Goal: Task Accomplishment & Management: Manage account settings

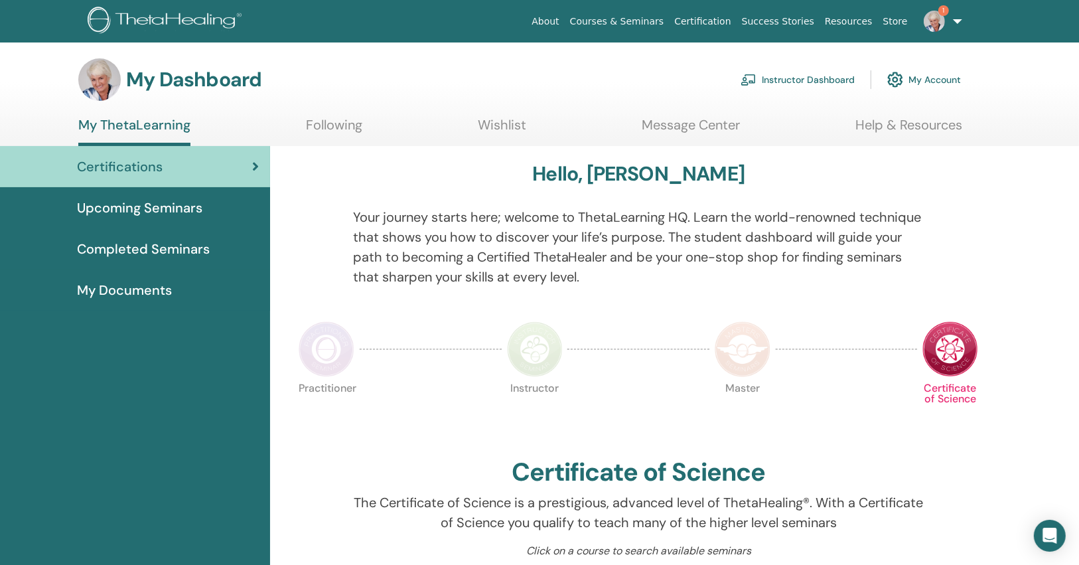
click at [950, 18] on span "1" at bounding box center [935, 20] width 32 height 11
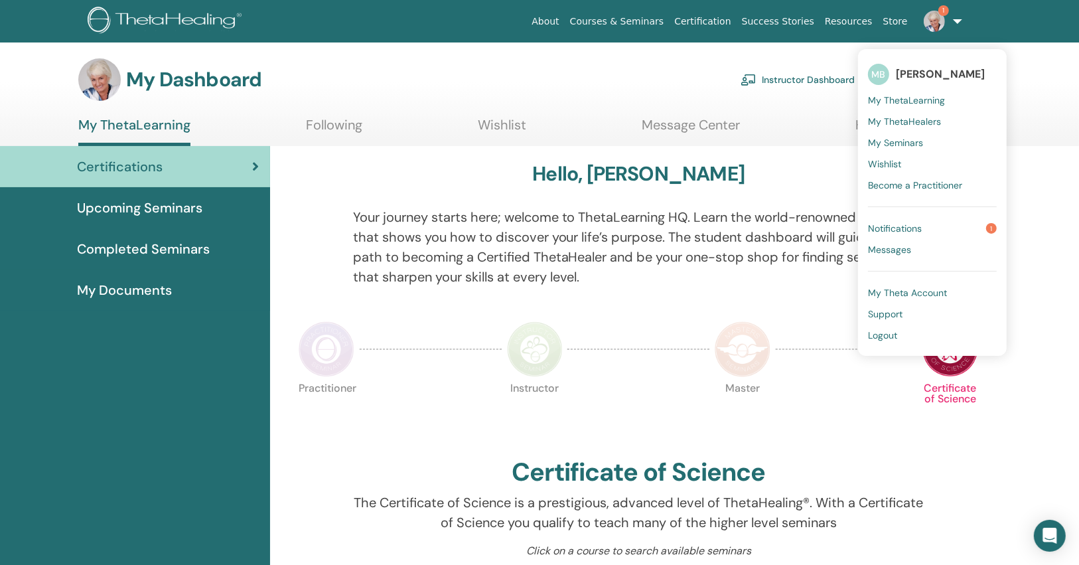
click at [917, 227] on span "Notifications" at bounding box center [895, 228] width 54 height 12
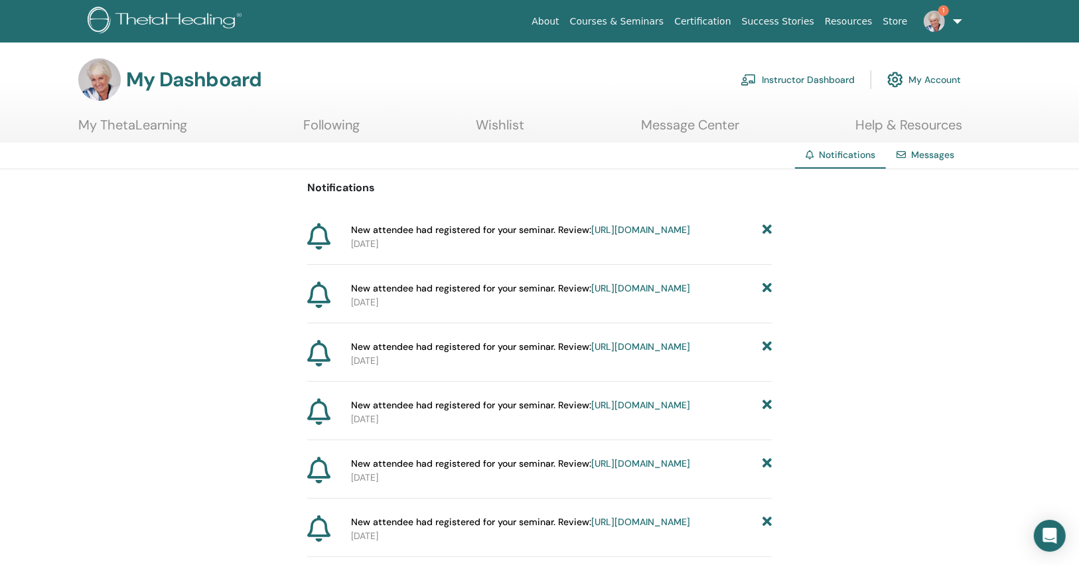
click at [771, 226] on icon at bounding box center [767, 230] width 9 height 14
click at [770, 226] on icon at bounding box center [767, 230] width 9 height 14
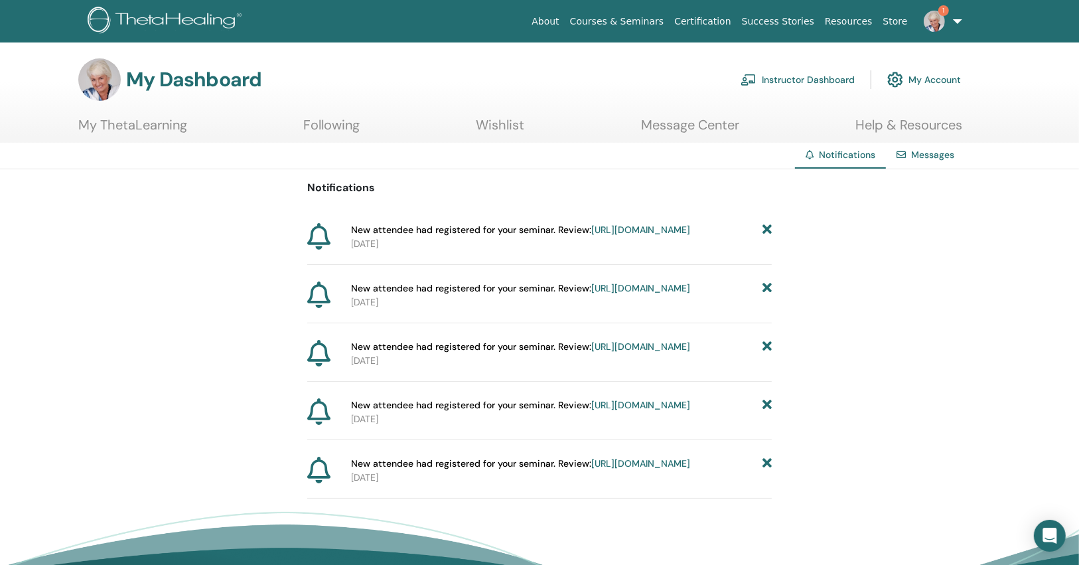
click at [767, 228] on icon at bounding box center [767, 230] width 9 height 14
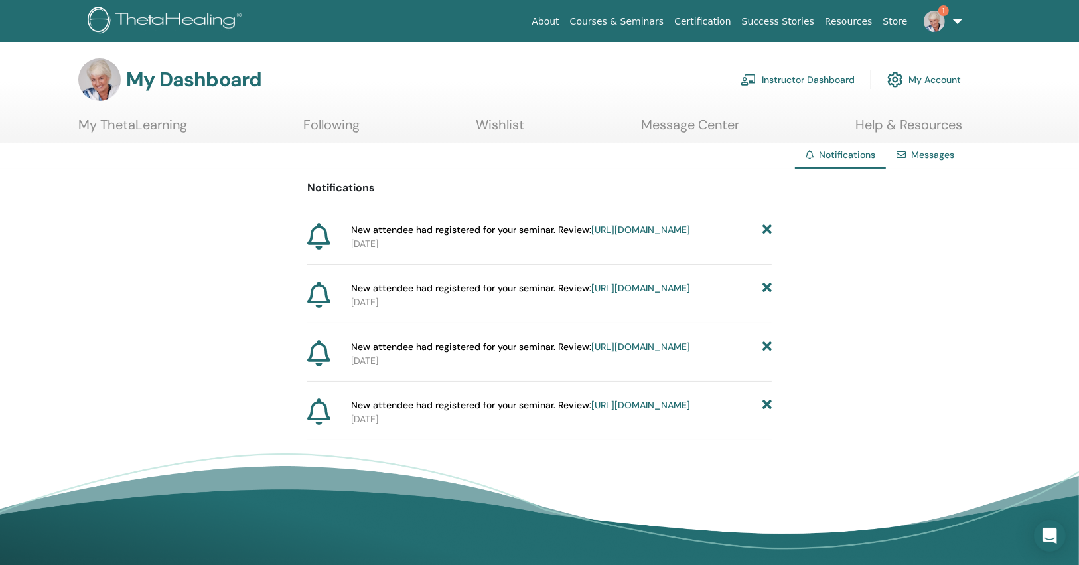
click at [767, 228] on icon at bounding box center [767, 230] width 9 height 14
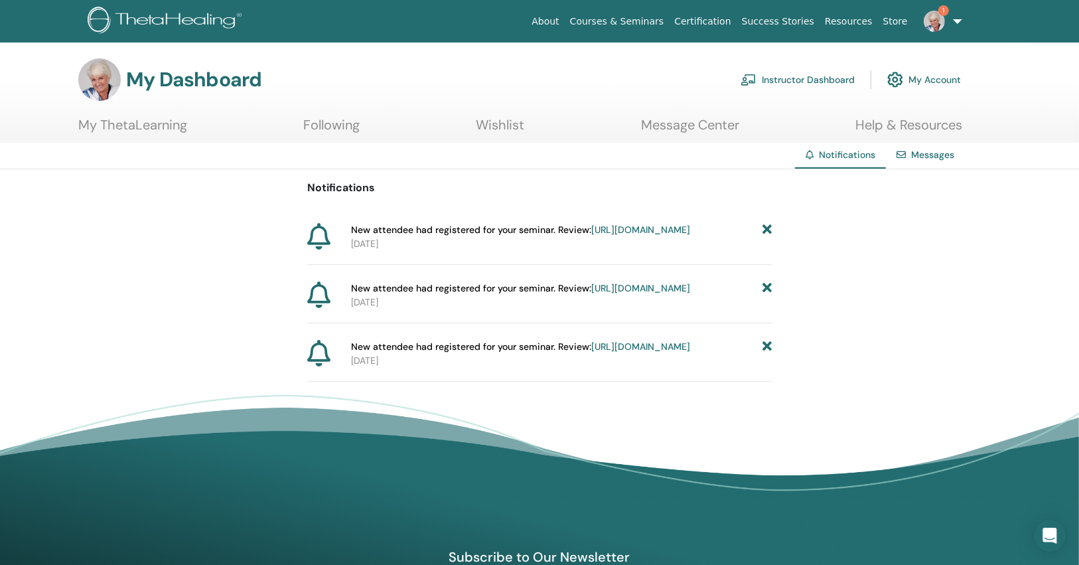
click at [767, 228] on icon at bounding box center [767, 230] width 9 height 14
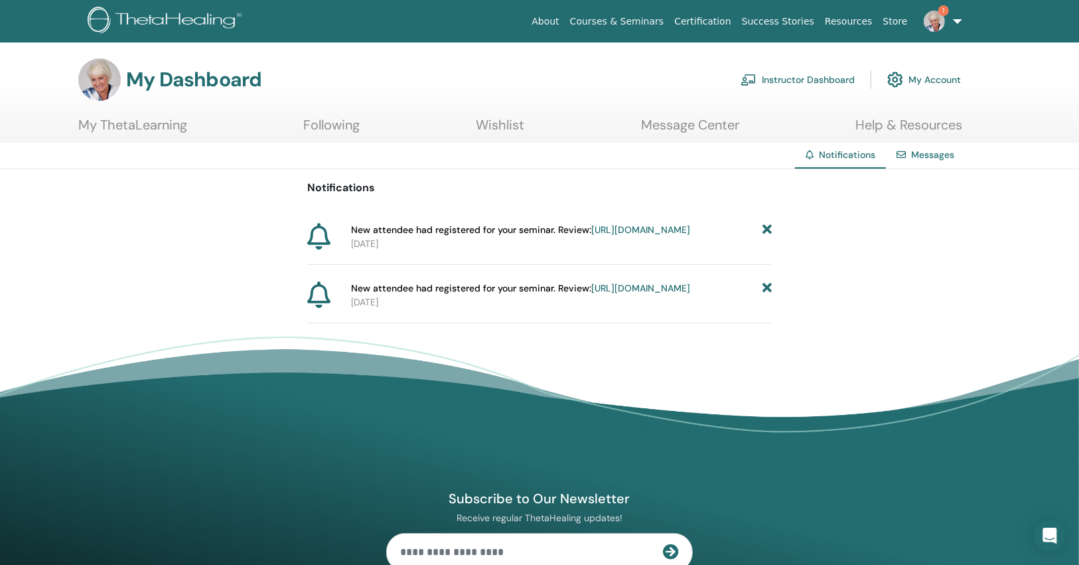
click at [767, 228] on icon at bounding box center [767, 230] width 9 height 14
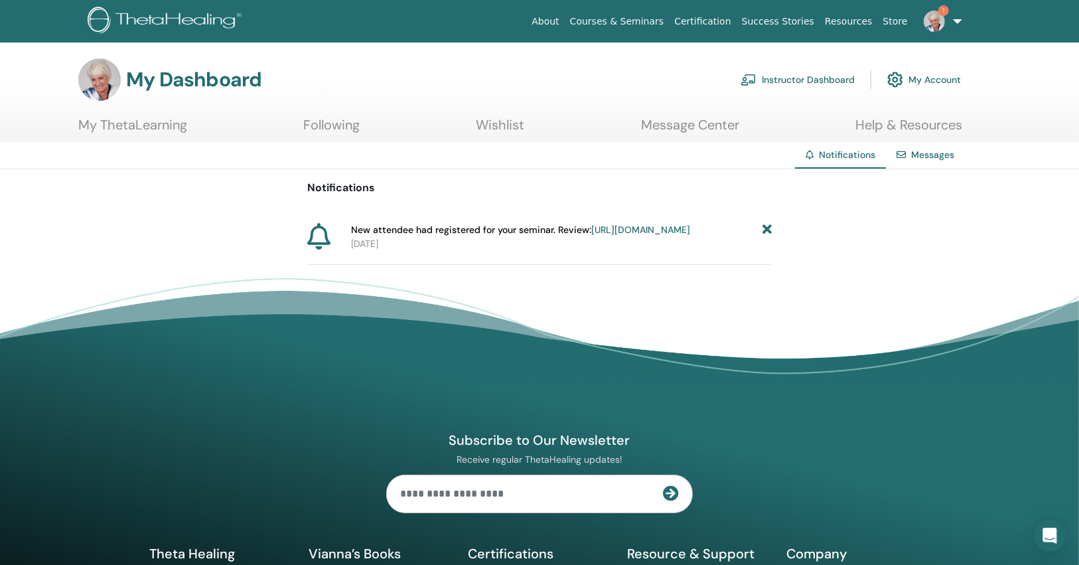
click at [767, 228] on icon at bounding box center [767, 230] width 9 height 14
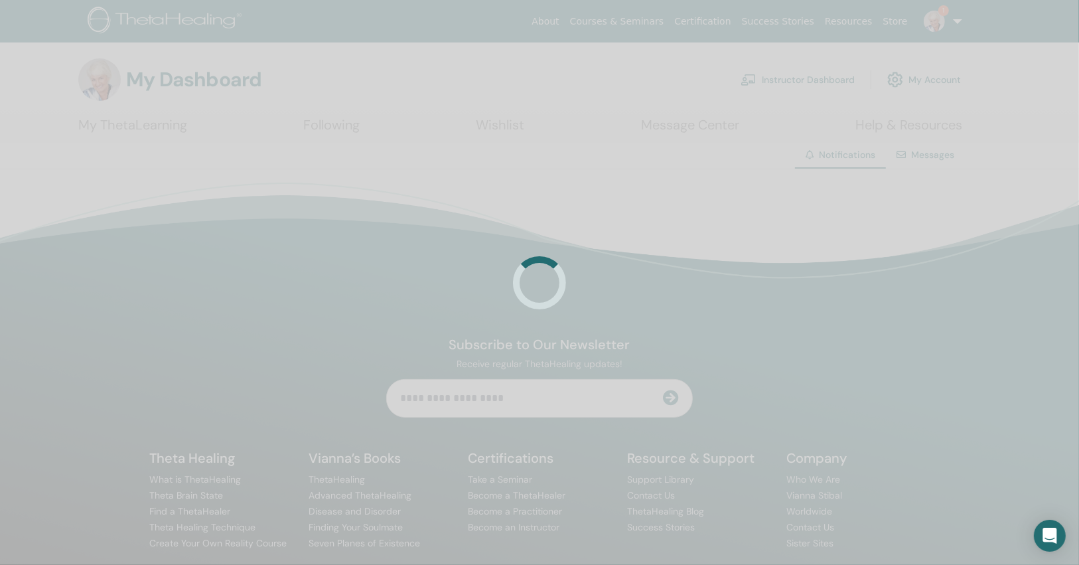
click at [767, 228] on div at bounding box center [539, 282] width 1079 height 565
